Goal: Task Accomplishment & Management: Use online tool/utility

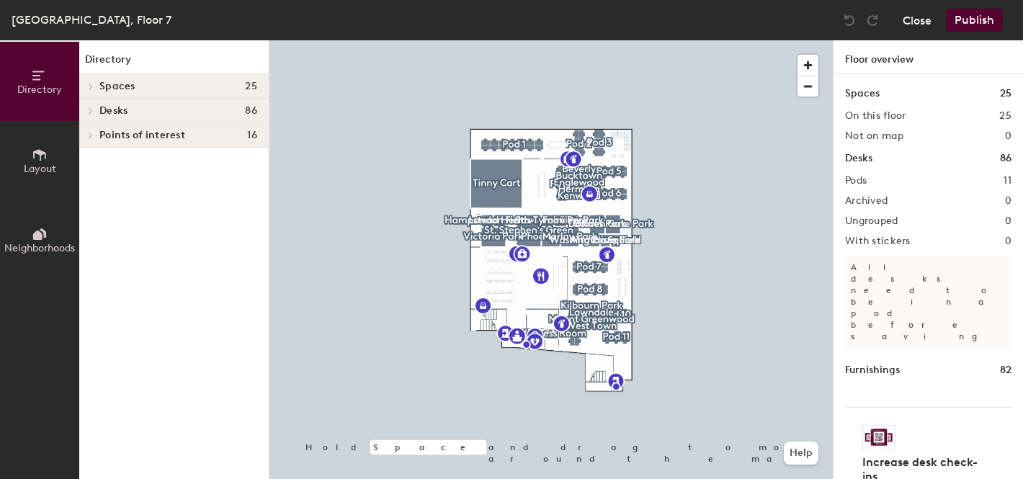
click at [925, 17] on button "Close" at bounding box center [916, 20] width 29 height 23
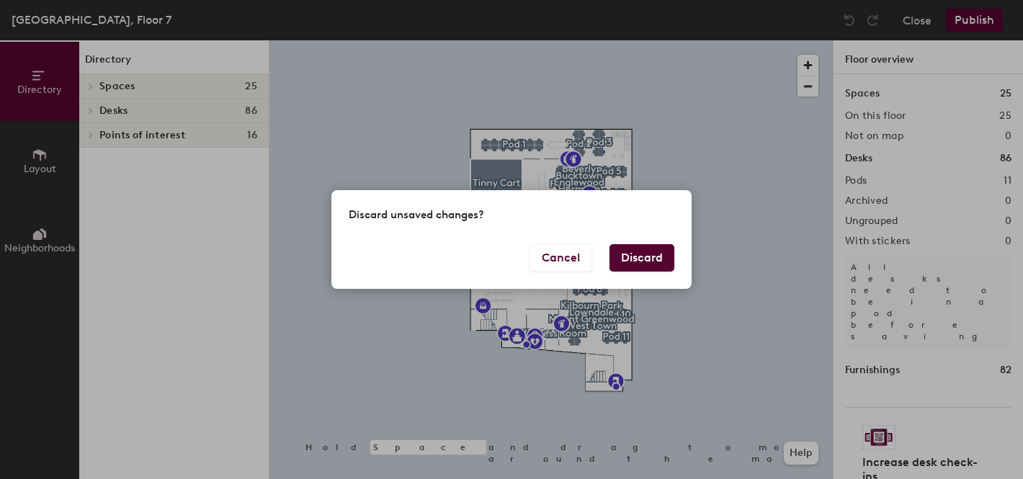
click at [650, 262] on button "Discard" at bounding box center [641, 257] width 65 height 27
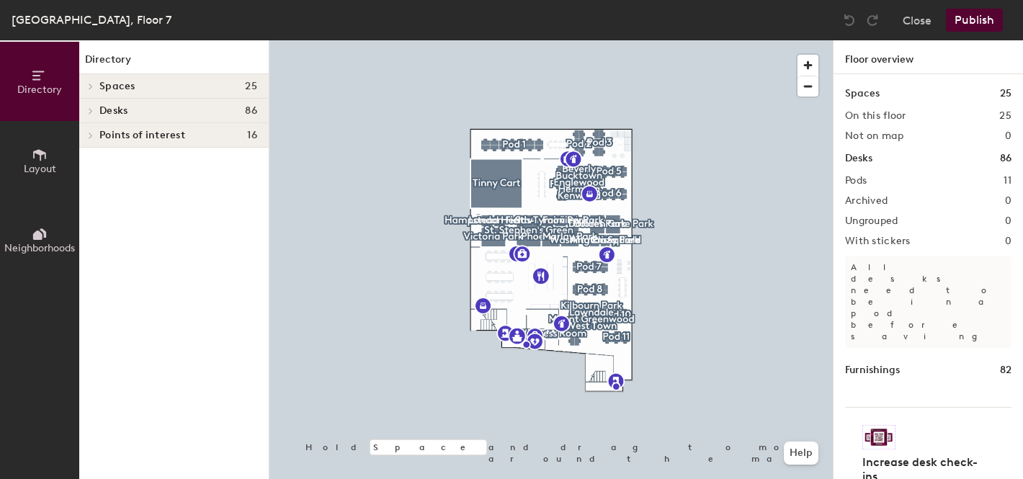
click at [148, 106] on h4 "Desks 86" at bounding box center [178, 111] width 158 height 12
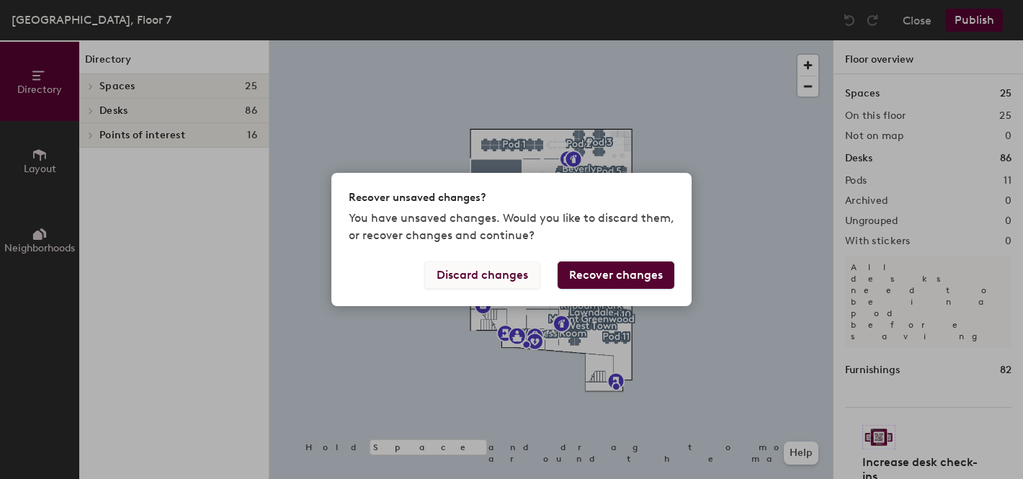
click at [500, 283] on button "Discard changes" at bounding box center [482, 274] width 116 height 27
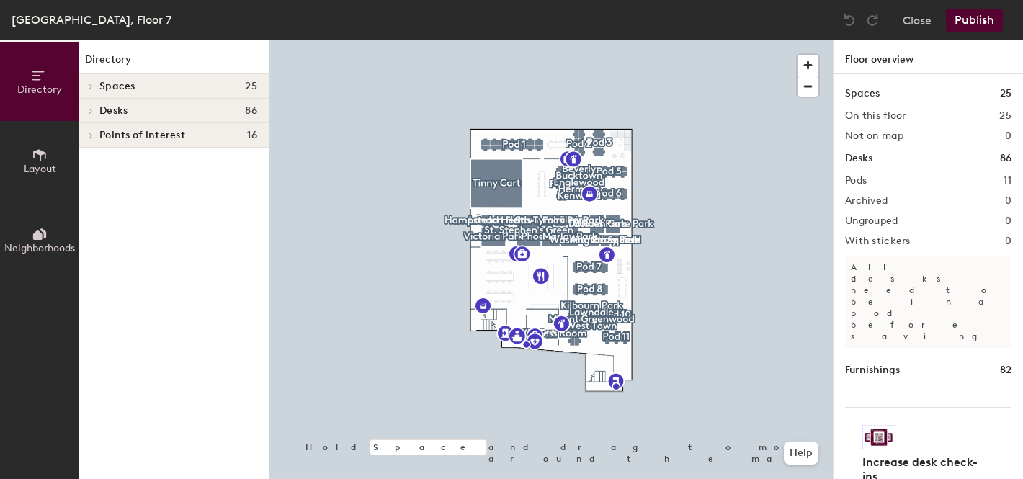
click at [52, 164] on span "Layout" at bounding box center [40, 169] width 32 height 12
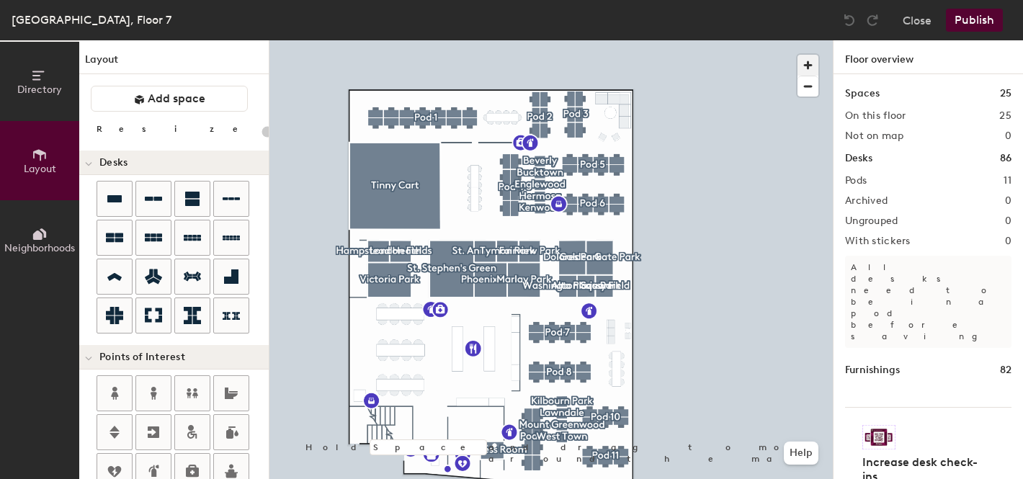
click at [804, 68] on span "button" at bounding box center [807, 65] width 21 height 21
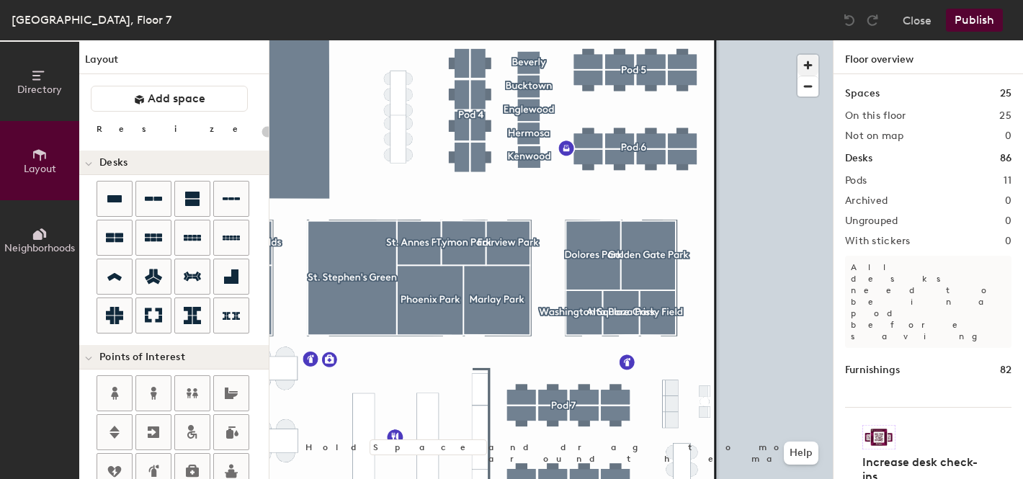
type input "100"
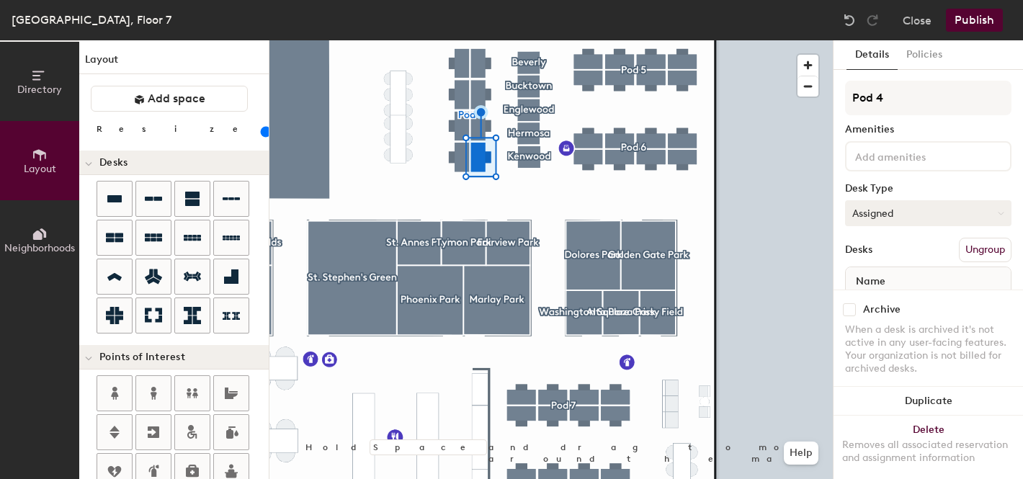
click at [900, 207] on button "Assigned" at bounding box center [928, 213] width 166 height 26
click at [906, 183] on div "Desk Type" at bounding box center [928, 189] width 166 height 12
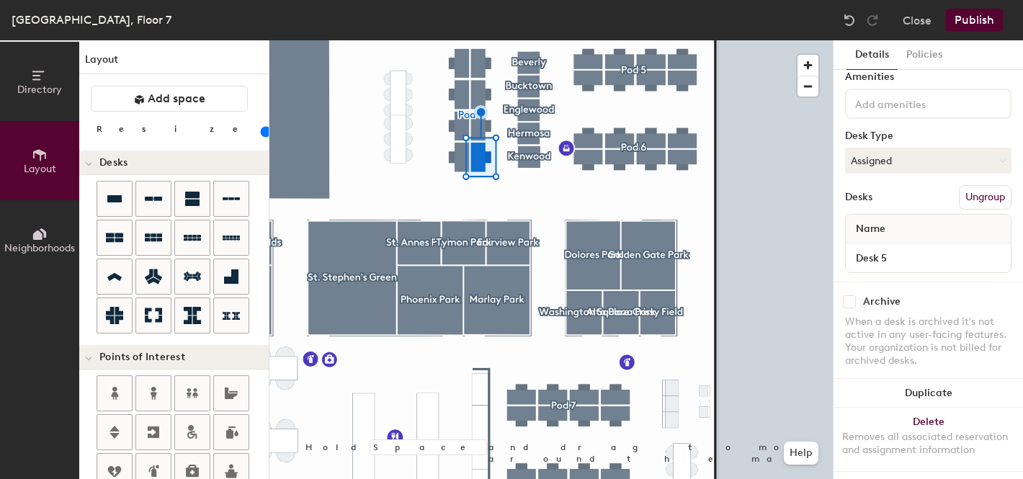
click at [884, 228] on span "Name" at bounding box center [870, 229] width 44 height 26
click at [875, 222] on span "Name" at bounding box center [870, 229] width 44 height 26
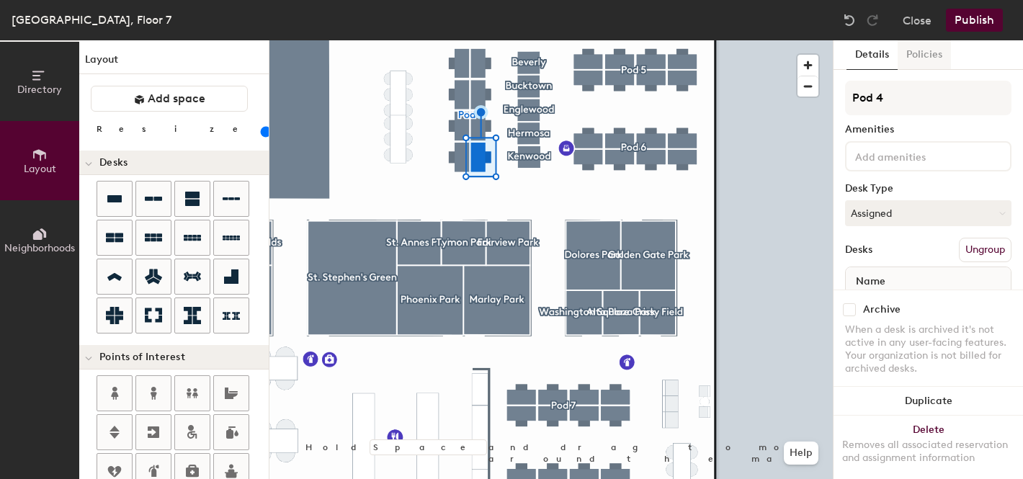
click at [915, 58] on button "Policies" at bounding box center [923, 55] width 53 height 30
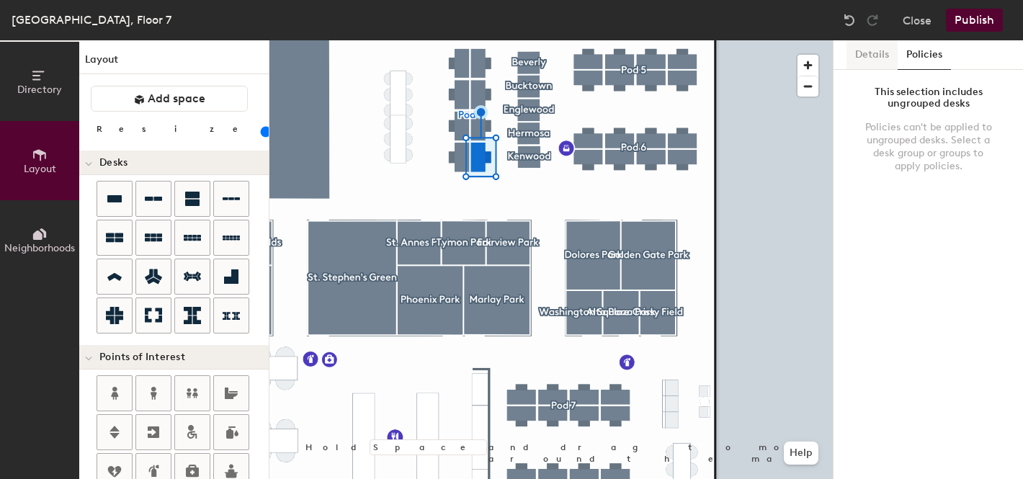
click at [870, 55] on button "Details" at bounding box center [871, 55] width 51 height 30
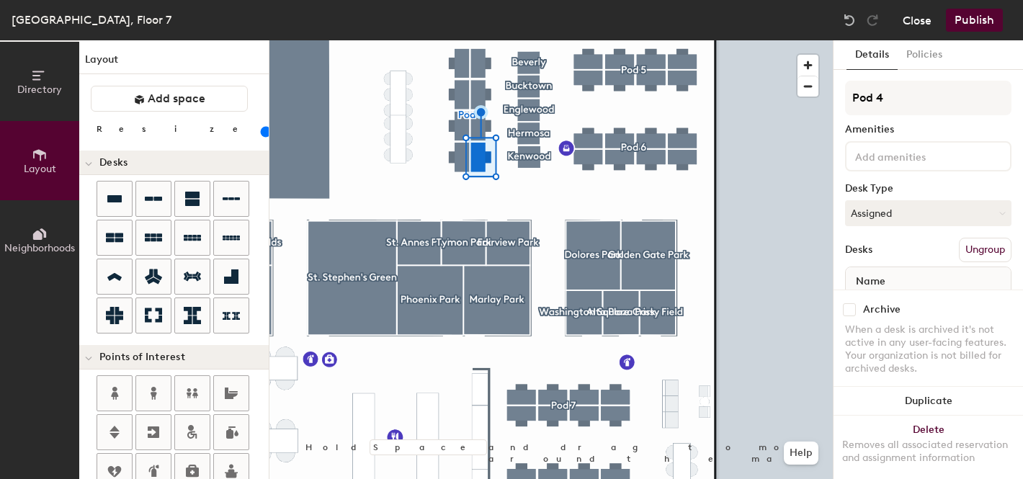
click at [914, 19] on button "Close" at bounding box center [916, 20] width 29 height 23
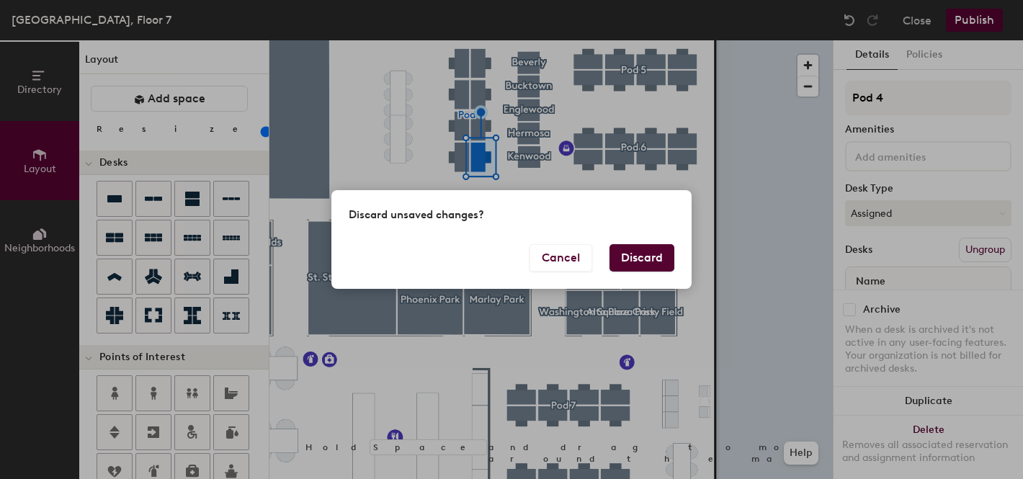
click at [657, 262] on button "Discard" at bounding box center [641, 257] width 65 height 27
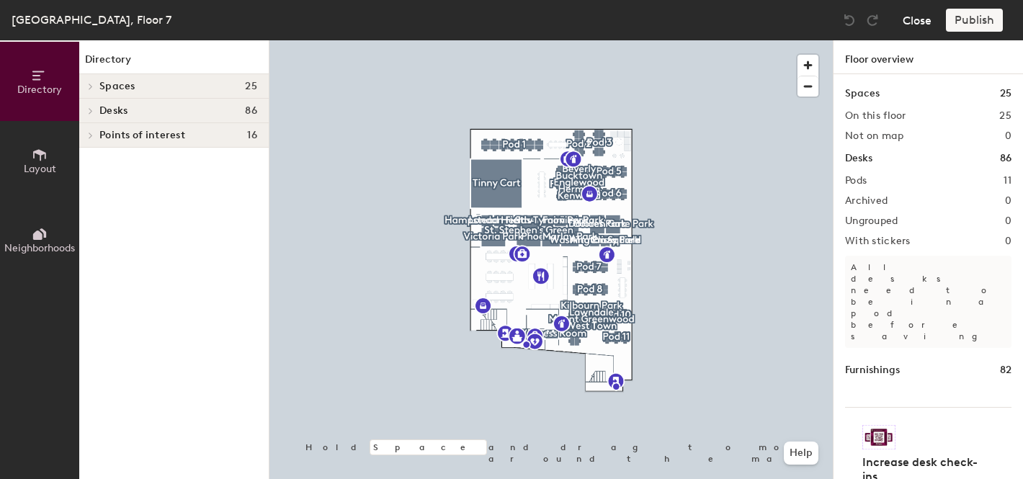
click at [917, 16] on button "Close" at bounding box center [916, 20] width 29 height 23
